Goal: Task Accomplishment & Management: Complete application form

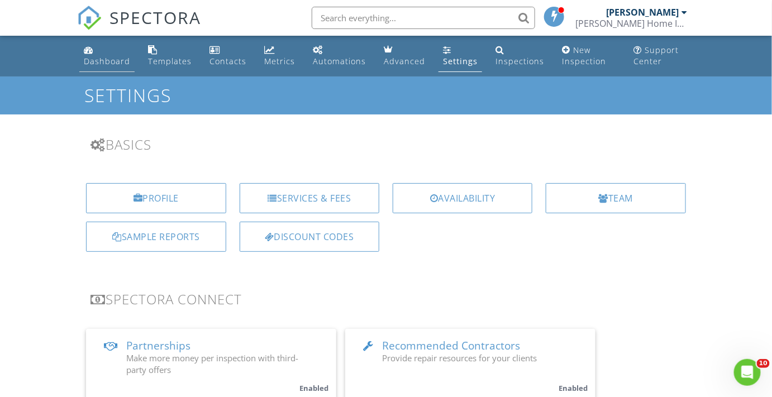
click at [113, 64] on div "Dashboard" at bounding box center [107, 61] width 46 height 11
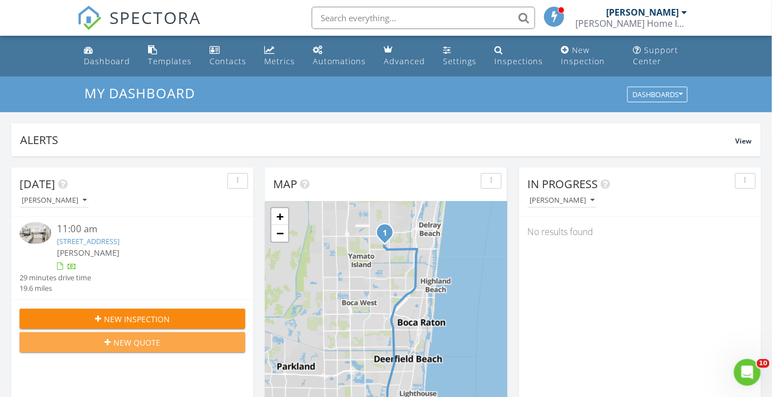
click at [130, 342] on span "New Quote" at bounding box center [136, 343] width 47 height 12
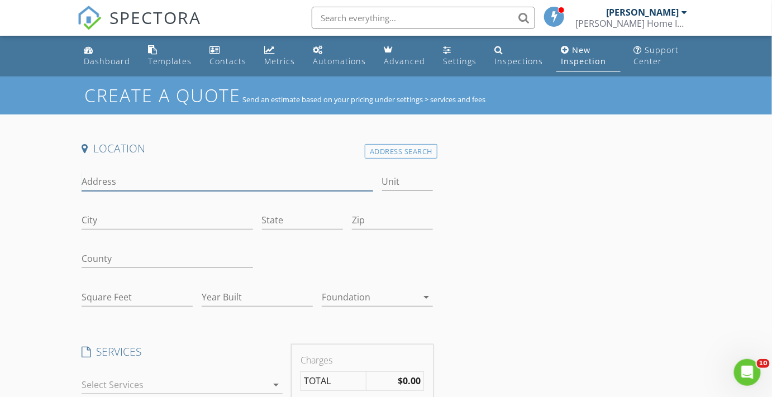
click at [115, 177] on input "Address" at bounding box center [227, 182] width 291 height 18
type input "10075 Akenside Drive"
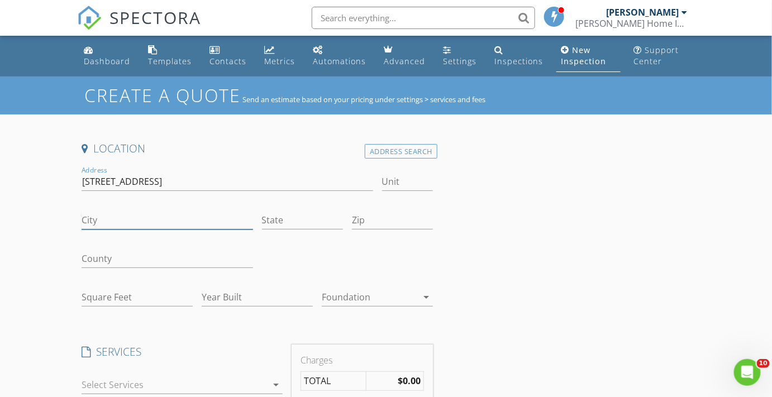
click at [111, 217] on input "City" at bounding box center [167, 220] width 171 height 18
type input "Boca Raton"
type input "FL"
type input "33428"
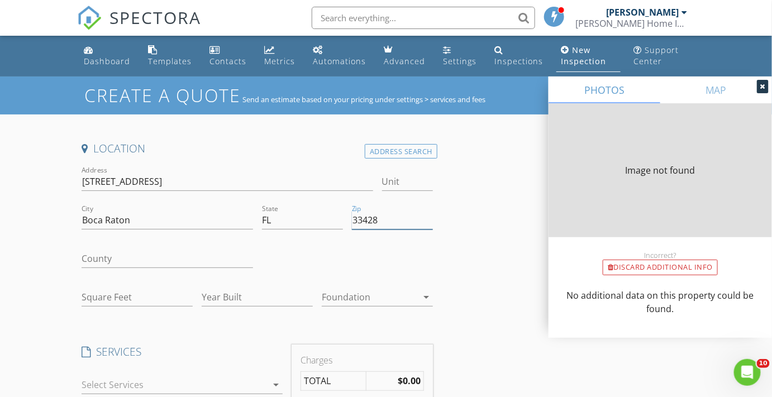
type input "1728"
type input "2019"
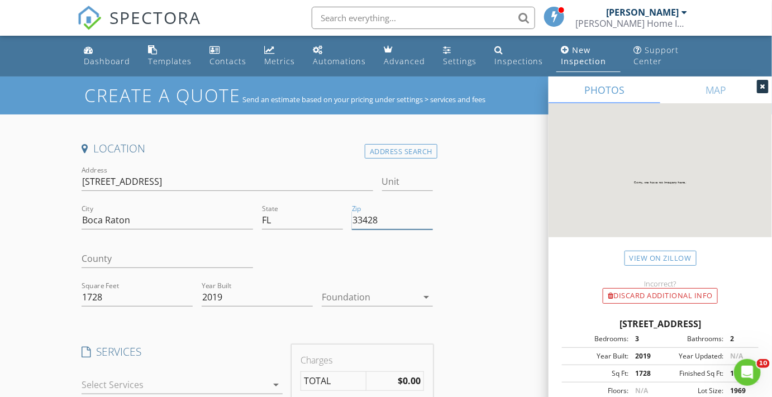
type input "33428"
click at [119, 255] on input "County" at bounding box center [167, 259] width 171 height 18
type input "Palm Beach"
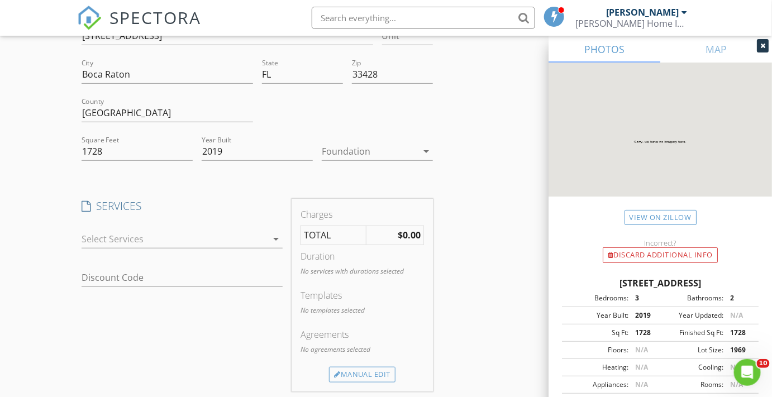
scroll to position [152, 0]
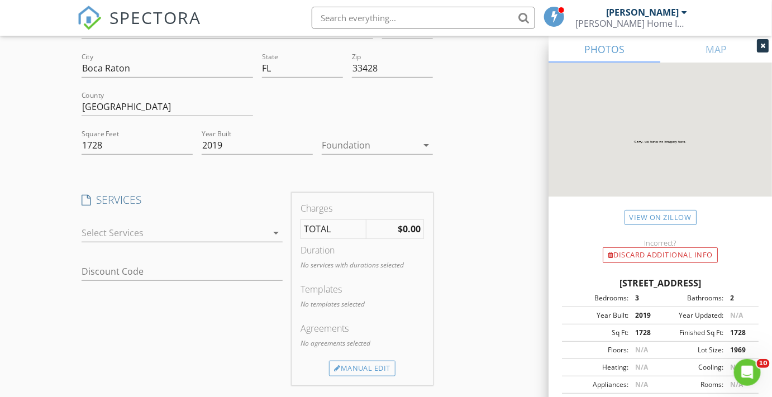
click at [275, 234] on icon "arrow_drop_down" at bounding box center [275, 232] width 13 height 13
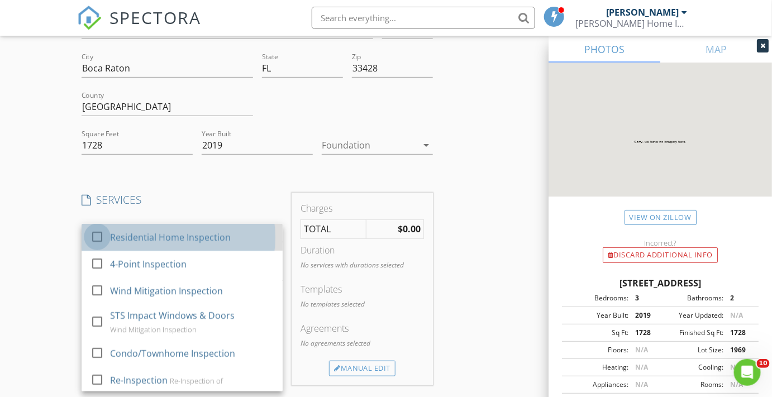
click at [97, 237] on div at bounding box center [97, 236] width 19 height 19
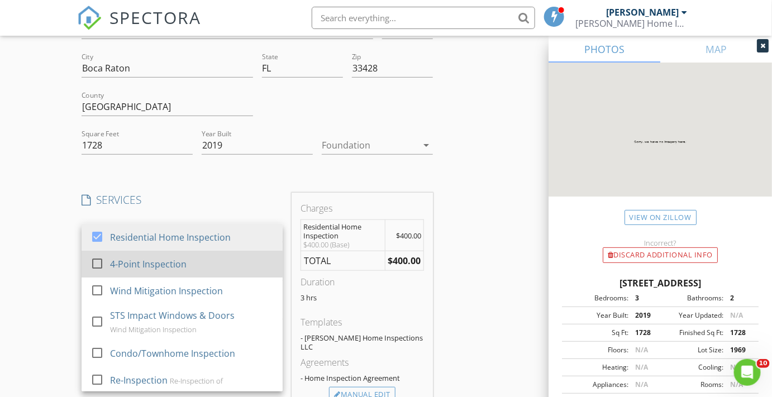
click at [101, 264] on div at bounding box center [97, 263] width 19 height 19
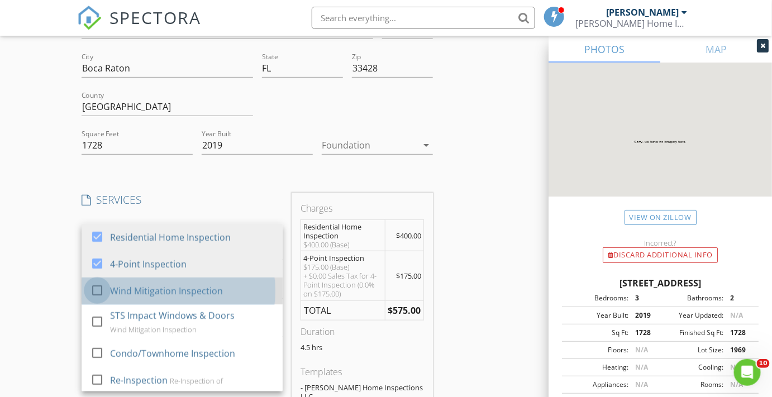
click at [99, 285] on div at bounding box center [97, 289] width 19 height 19
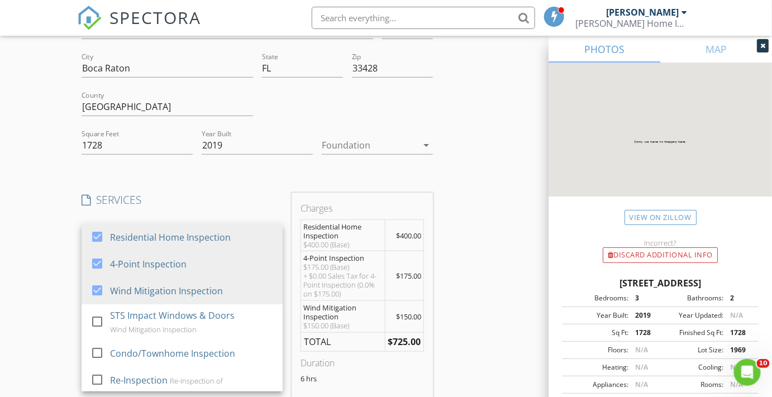
click at [37, 280] on div "Create a Quote Send an estimate based on your pricing under settings > services…" at bounding box center [386, 374] width 772 height 898
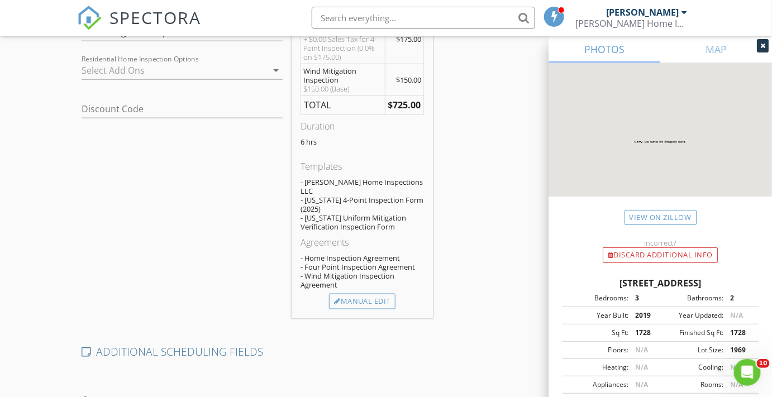
scroll to position [406, 0]
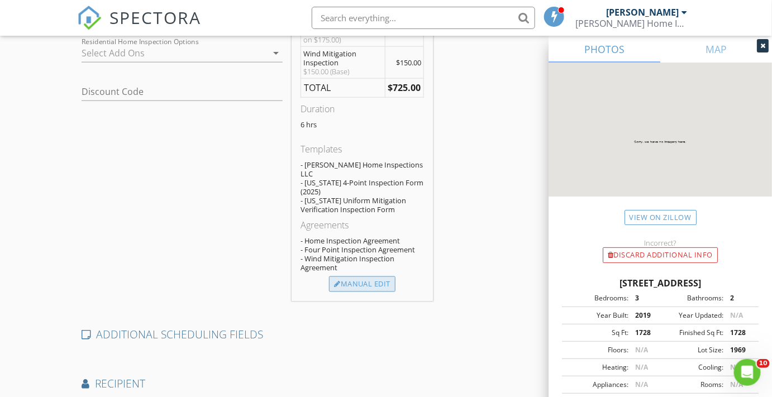
click at [370, 276] on div "Manual Edit" at bounding box center [362, 284] width 66 height 16
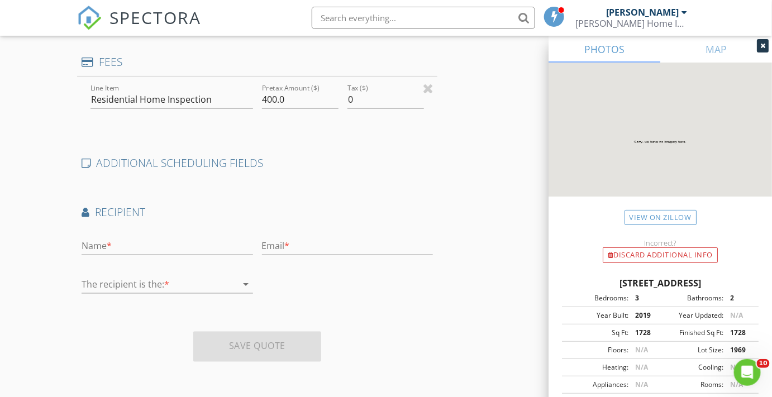
type input "0"
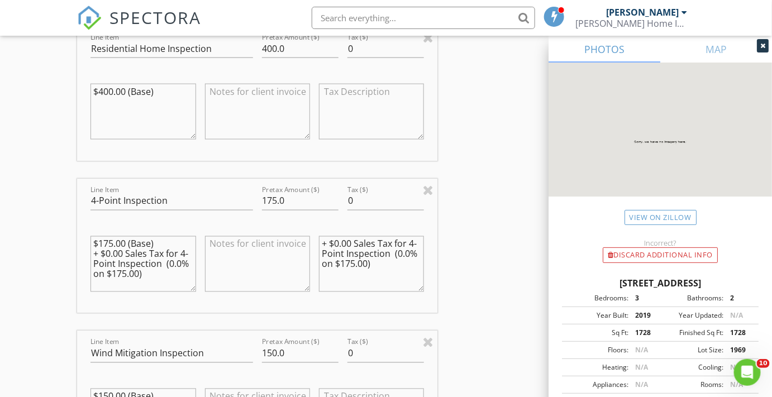
scroll to position [555, 0]
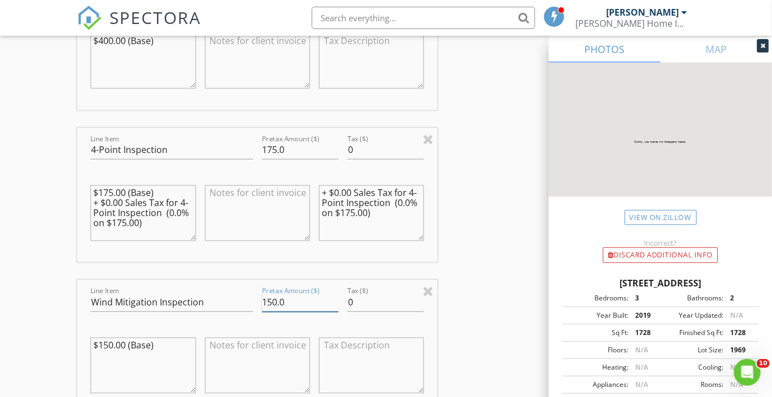
drag, startPoint x: 281, startPoint y: 302, endPoint x: 242, endPoint y: 297, distance: 40.0
click at [242, 297] on div "Line Item Wind Mitigation Inspection Pretax Amount ($) 150.0 Tax ($) 0 $150.00 …" at bounding box center [257, 347] width 360 height 135
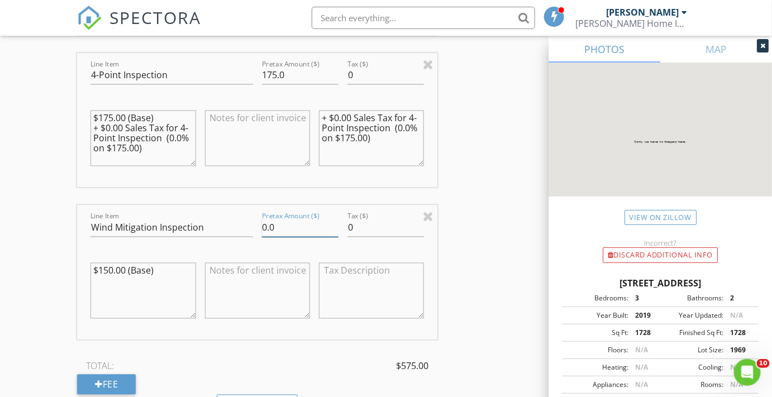
scroll to position [657, 0]
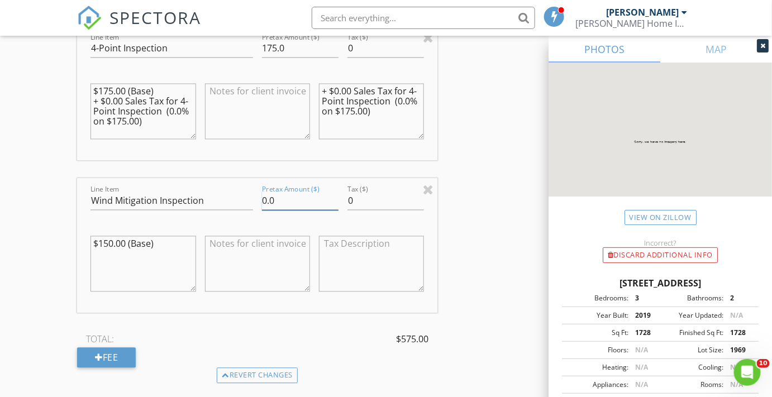
type input "0.0"
click at [237, 254] on textarea at bounding box center [257, 264] width 105 height 56
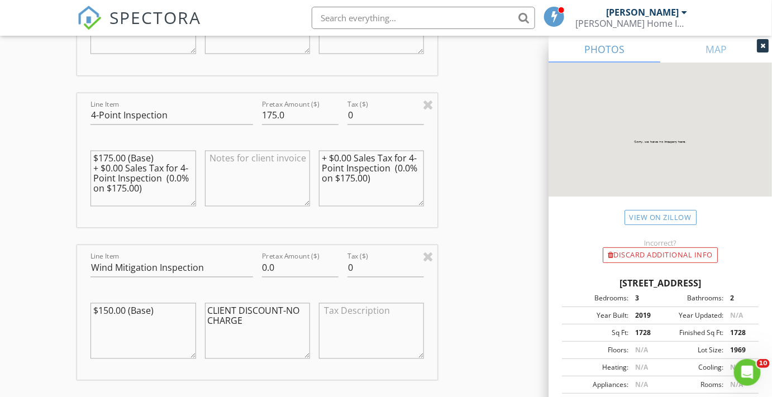
scroll to position [555, 0]
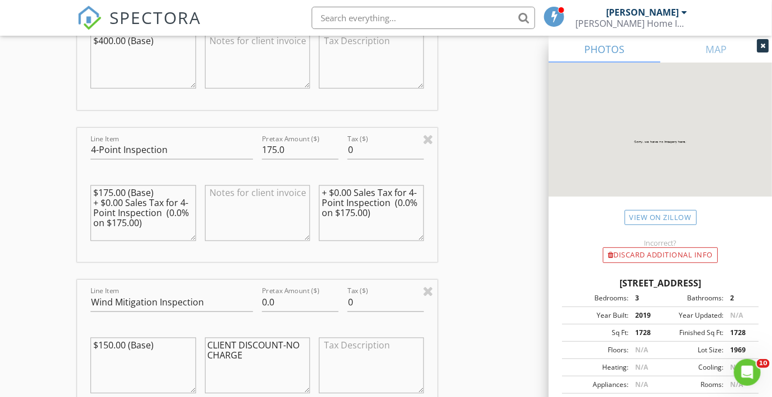
type textarea "CLIENT DISCOUNT-NO CHARGE"
drag, startPoint x: 294, startPoint y: 152, endPoint x: 257, endPoint y: 152, distance: 36.9
click at [257, 152] on div "Pretax Amount ($) 175.0" at bounding box center [299, 151] width 85 height 39
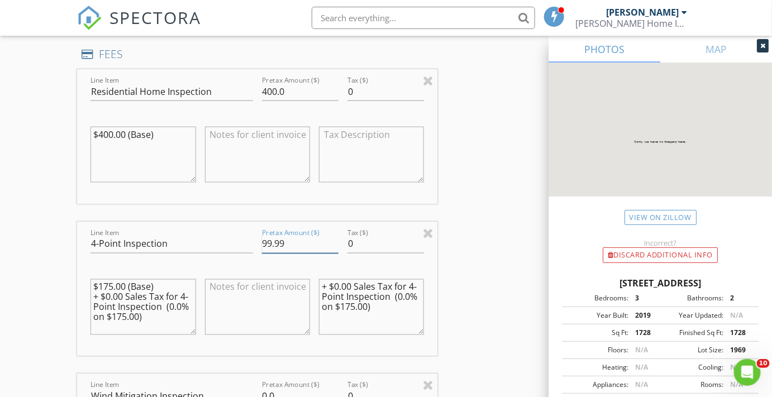
scroll to position [453, 0]
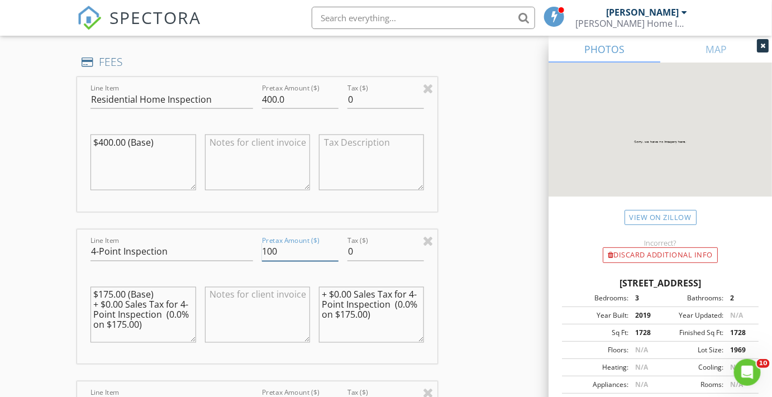
type input "100"
click at [336, 248] on input "100" at bounding box center [300, 252] width 76 height 18
click at [222, 296] on textarea at bounding box center [257, 315] width 105 height 56
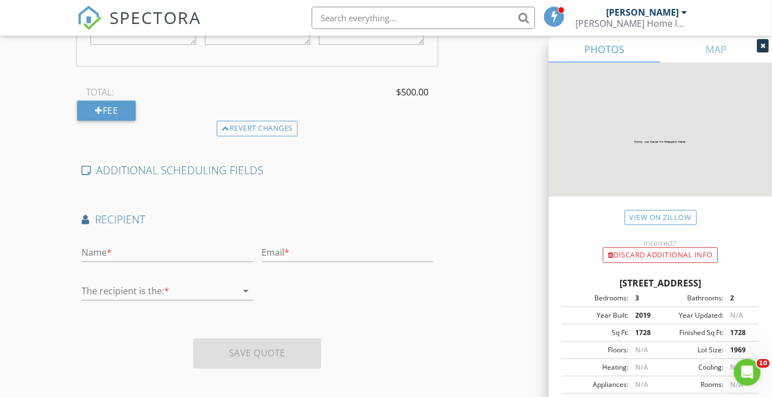
scroll to position [908, 0]
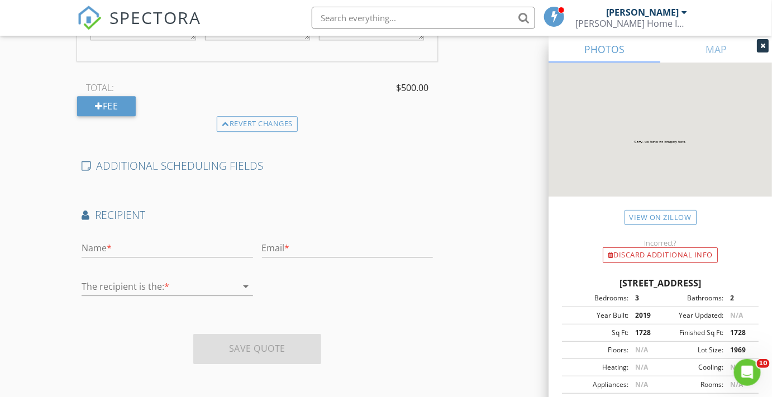
type textarea "AGENT DISCOUNT-$75 OFF"
click at [106, 246] on input "text" at bounding box center [167, 248] width 171 height 18
type input "j"
type input "Jesse"
click at [290, 245] on input "text" at bounding box center [347, 248] width 171 height 18
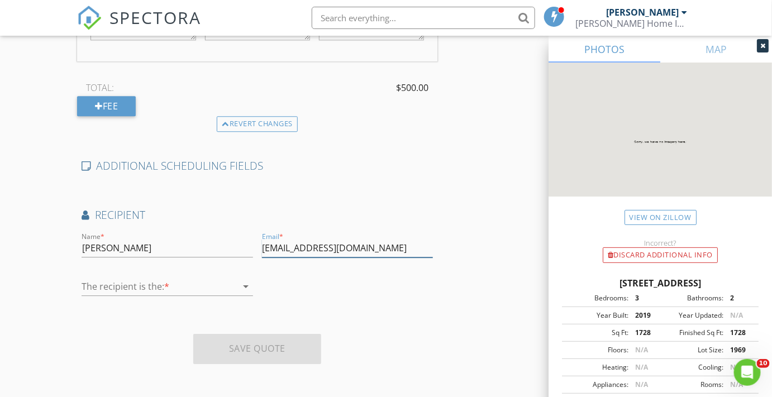
type input "Jesscrealty@gmail.com"
click at [247, 285] on icon "arrow_drop_down" at bounding box center [246, 286] width 13 height 13
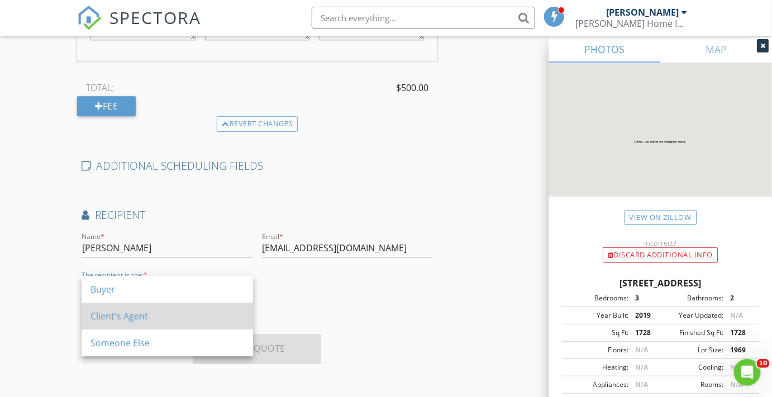
click at [121, 314] on div "Client's Agent" at bounding box center [167, 315] width 154 height 13
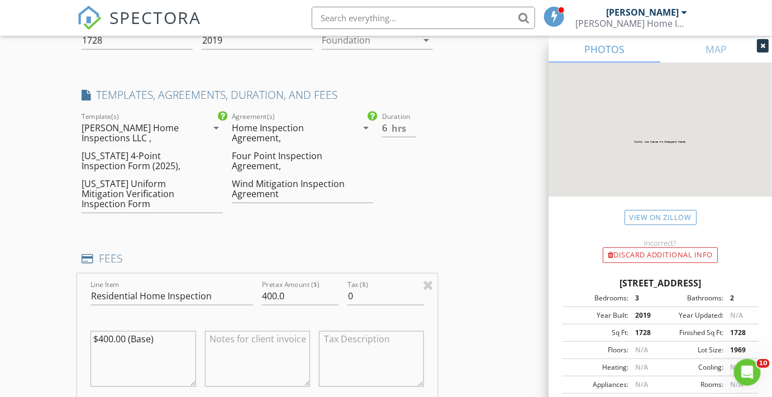
scroll to position [198, 0]
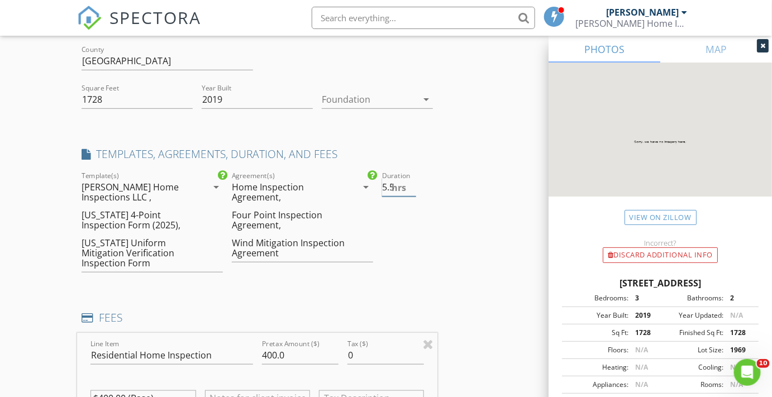
click at [413, 190] on input "5.5" at bounding box center [399, 187] width 34 height 18
click at [413, 190] on input "5" at bounding box center [399, 187] width 34 height 18
click at [413, 190] on input "4.5" at bounding box center [399, 187] width 34 height 18
click at [413, 189] on input "4" at bounding box center [399, 187] width 34 height 18
click at [413, 189] on input "3.5" at bounding box center [399, 187] width 34 height 18
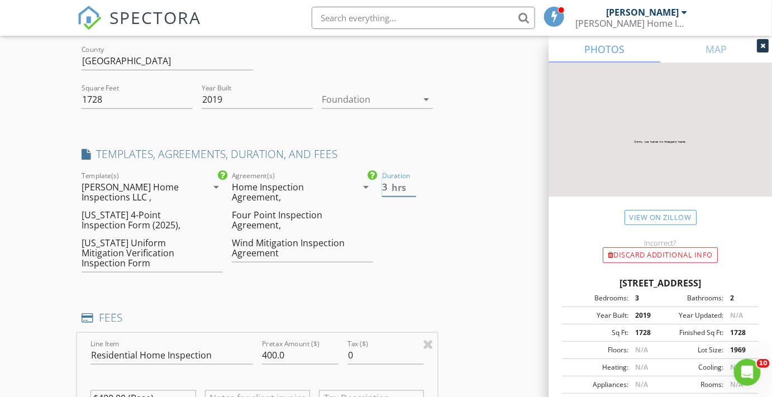
type input "3"
click at [413, 189] on input "3" at bounding box center [399, 187] width 34 height 18
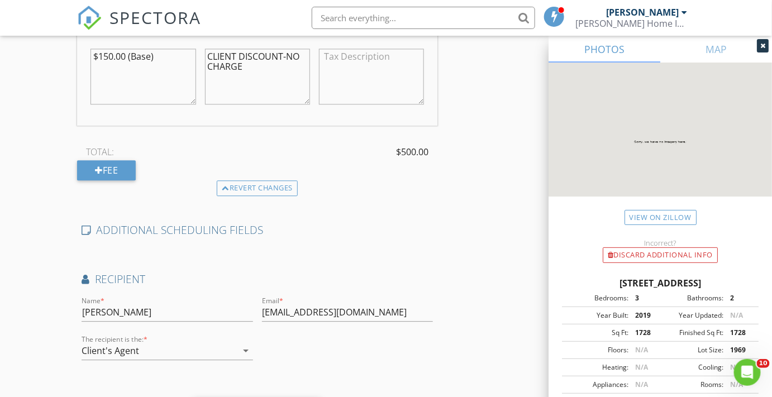
scroll to position [908, 0]
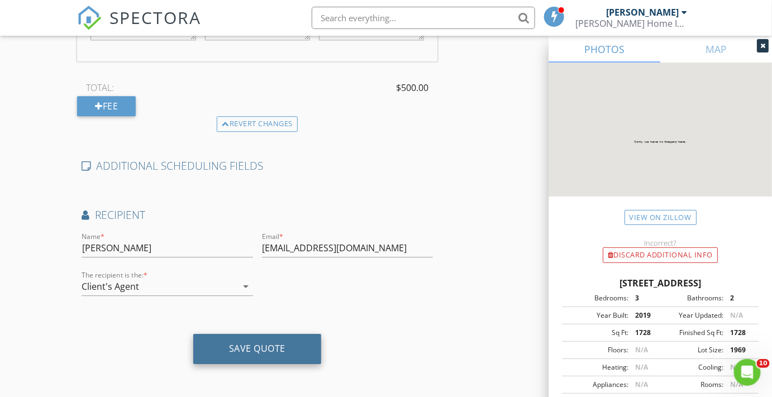
click at [260, 347] on div "Save Quote" at bounding box center [257, 348] width 56 height 11
